Goal: Information Seeking & Learning: Learn about a topic

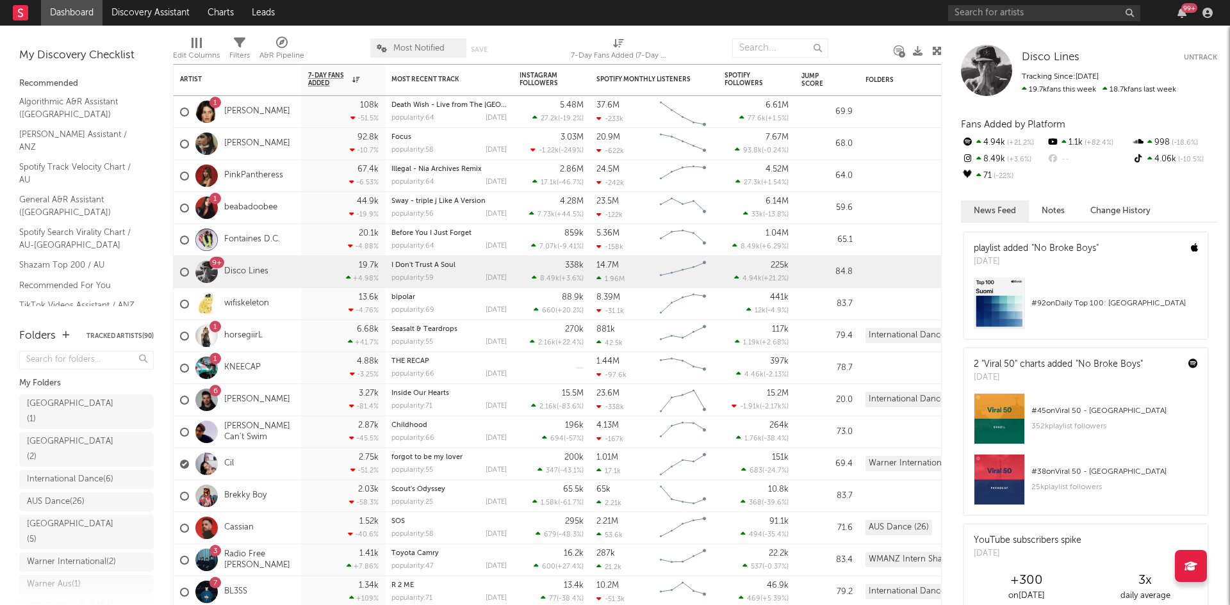
click at [1042, 22] on div "99 +" at bounding box center [1082, 13] width 269 height 26
click at [1040, 14] on input "text" at bounding box center [1044, 13] width 192 height 16
drag, startPoint x: 1036, startPoint y: 14, endPoint x: 1013, endPoint y: 22, distance: 24.5
click at [1003, 13] on input "text" at bounding box center [1044, 13] width 192 height 16
type input "[PERSON_NAME] [PERSON_NAME]"
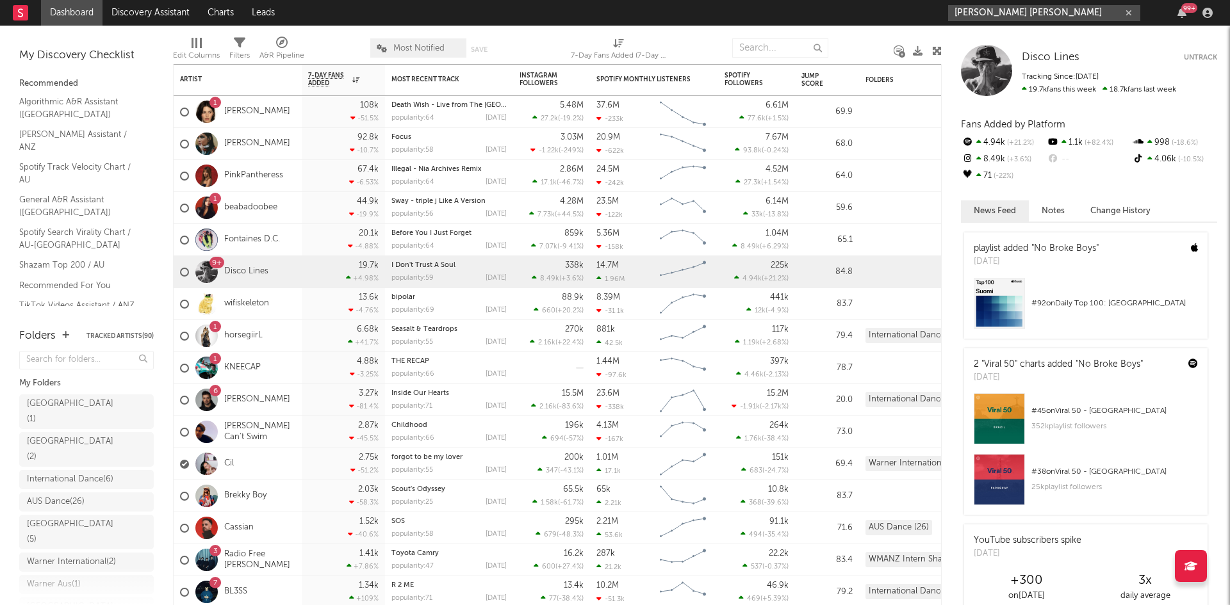
click at [995, 11] on input "[PERSON_NAME] [PERSON_NAME]" at bounding box center [1044, 13] width 192 height 16
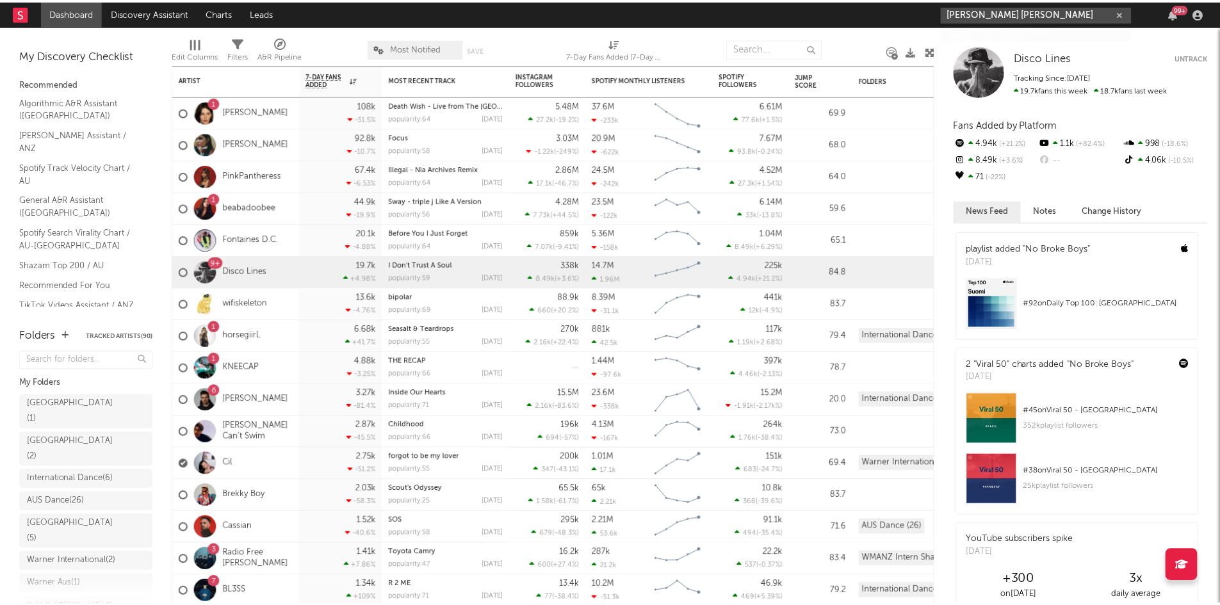
scroll to position [96, 0]
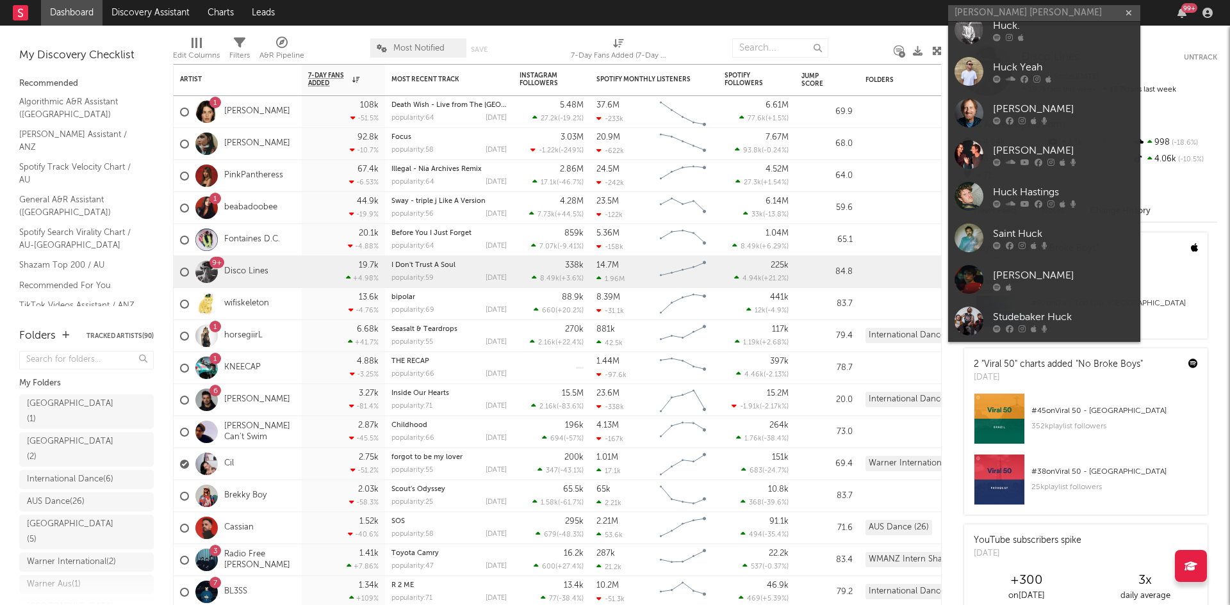
click at [1054, 187] on div "Huck Hastings" at bounding box center [1063, 191] width 141 height 15
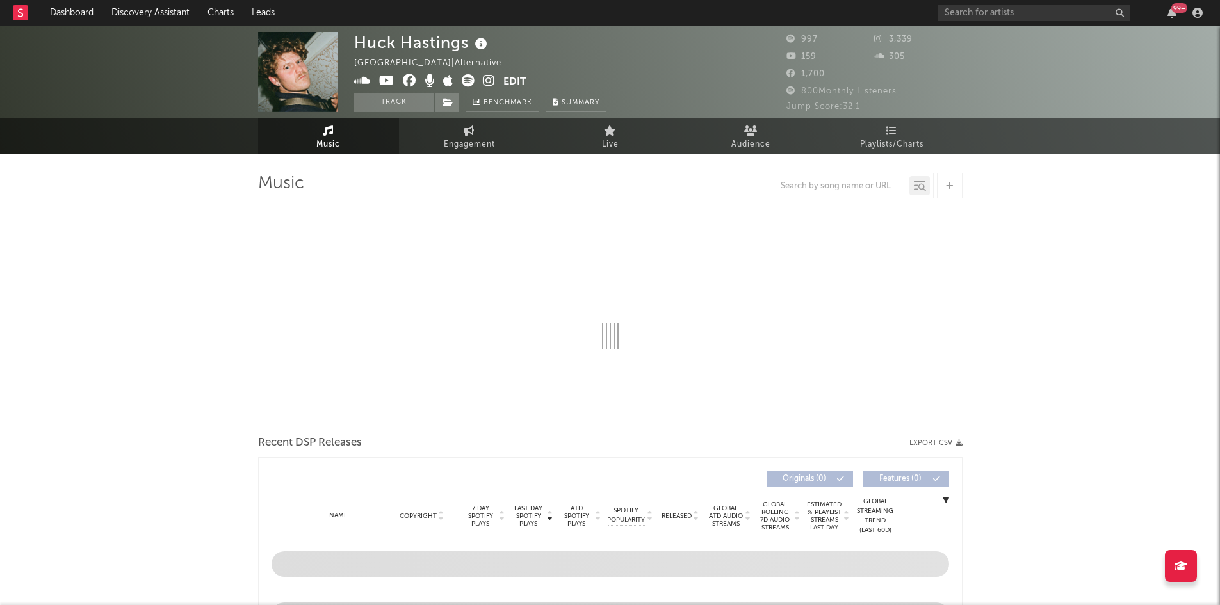
select select "1w"
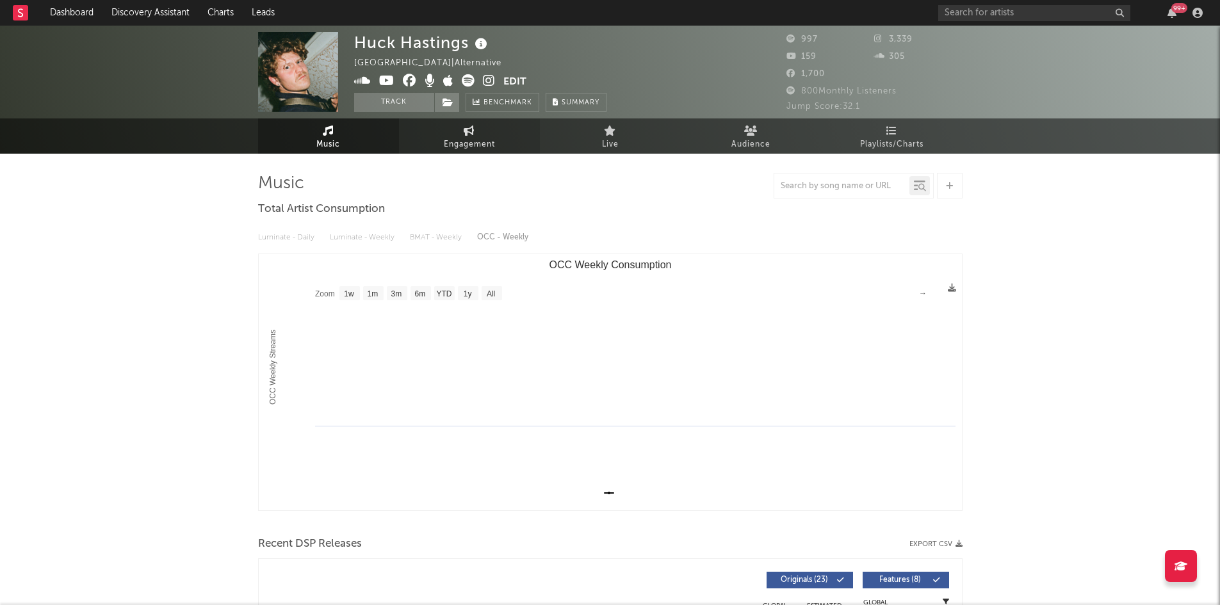
click at [496, 146] on link "Engagement" at bounding box center [469, 136] width 141 height 35
select select "1w"
